Goal: Find specific page/section: Find specific page/section

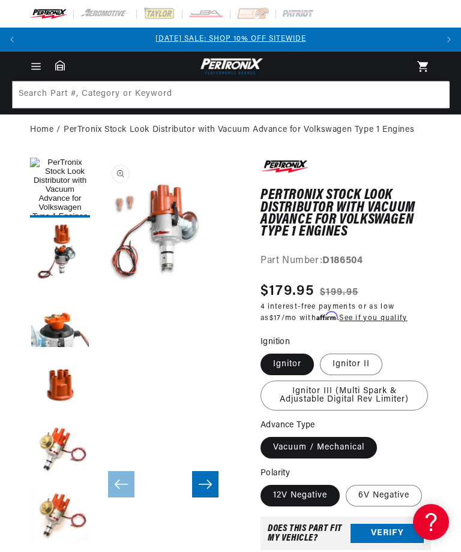
click at [59, 64] on icon at bounding box center [60, 65] width 10 height 11
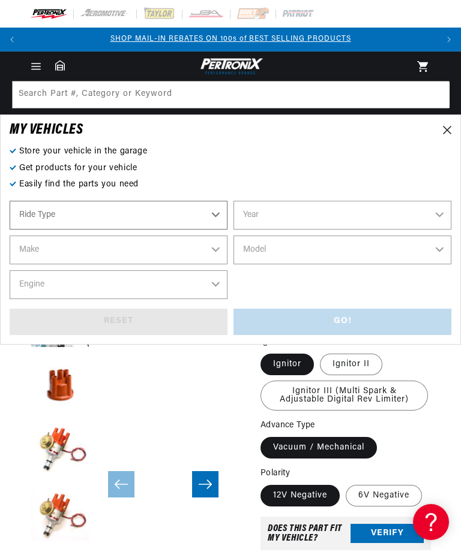
select select "Automotive"
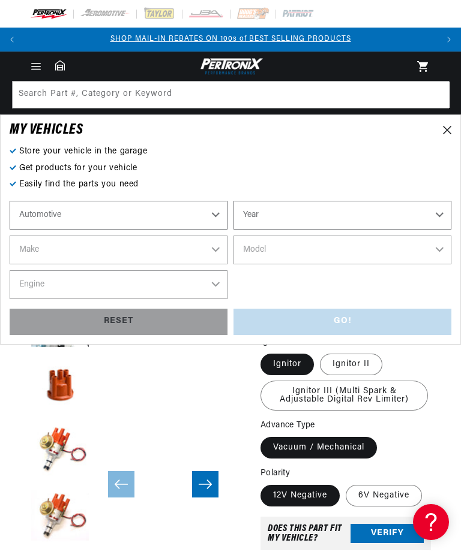
click at [218, 215] on select "Automotive Agricultural Industrial Marine Motorcycle" at bounding box center [119, 215] width 218 height 29
click at [439, 206] on select "Year 2022 2021 2020 2019 2018 2017 2016 2015 2014 2013 2012 2011 2010 2009 2008…" at bounding box center [342, 215] width 218 height 29
select select "1979"
click at [219, 248] on select "Make Alfa Romeo American Motors Audi Avanti BMW Buick Cadillac Checker Chevrole…" at bounding box center [119, 250] width 218 height 29
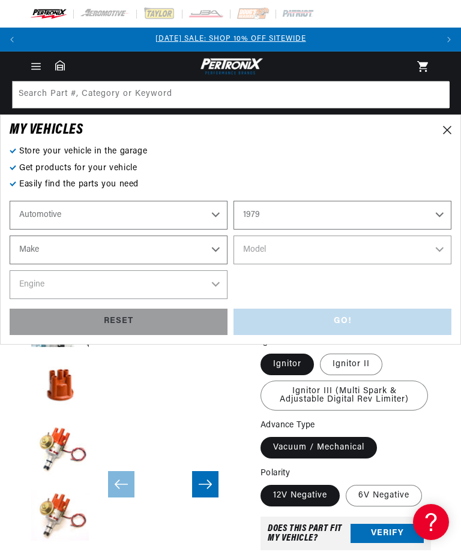
select select "Volkswagen"
click at [442, 250] on select "Model Beetle Caribe Dasher Rabbit Scirocco Super Beetle Transporter" at bounding box center [342, 250] width 218 height 29
select select "Transporter"
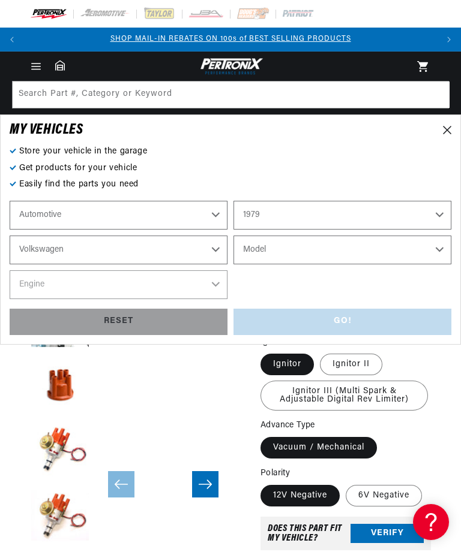
select select "Transporter"
click at [209, 285] on select "Engine 2.0L 4" at bounding box center [119, 284] width 218 height 29
select select "2.0L"
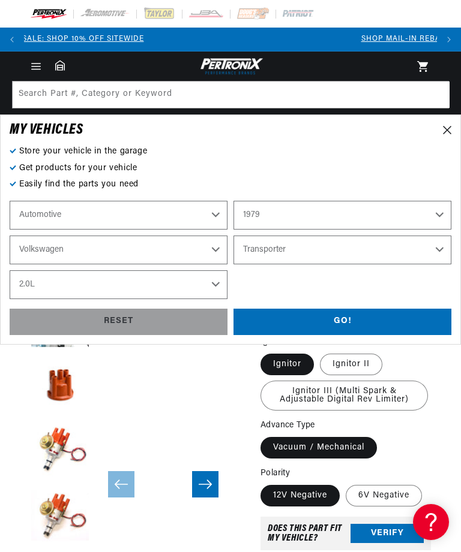
scroll to position [0, 0]
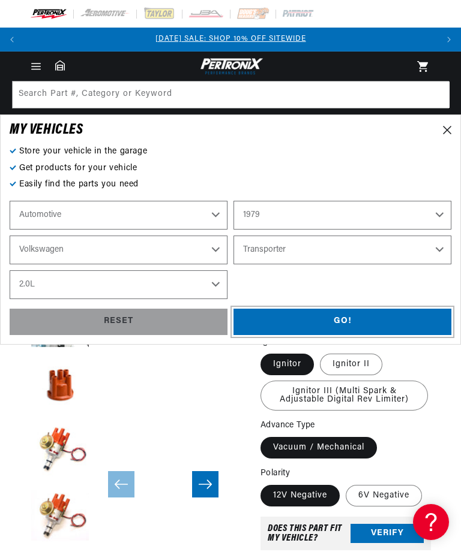
click at [350, 320] on div "GO!" at bounding box center [342, 322] width 218 height 27
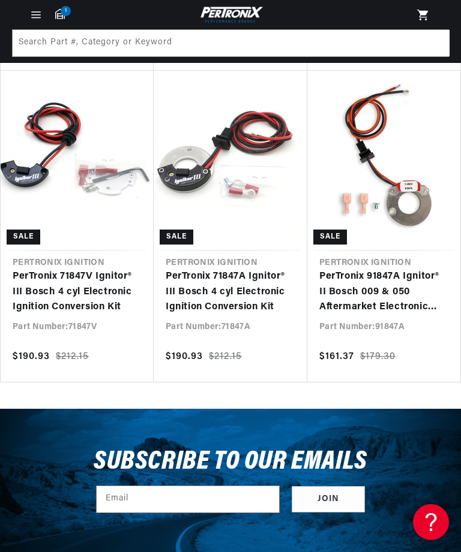
scroll to position [444, 0]
